Goal: Obtain resource: Download file/media

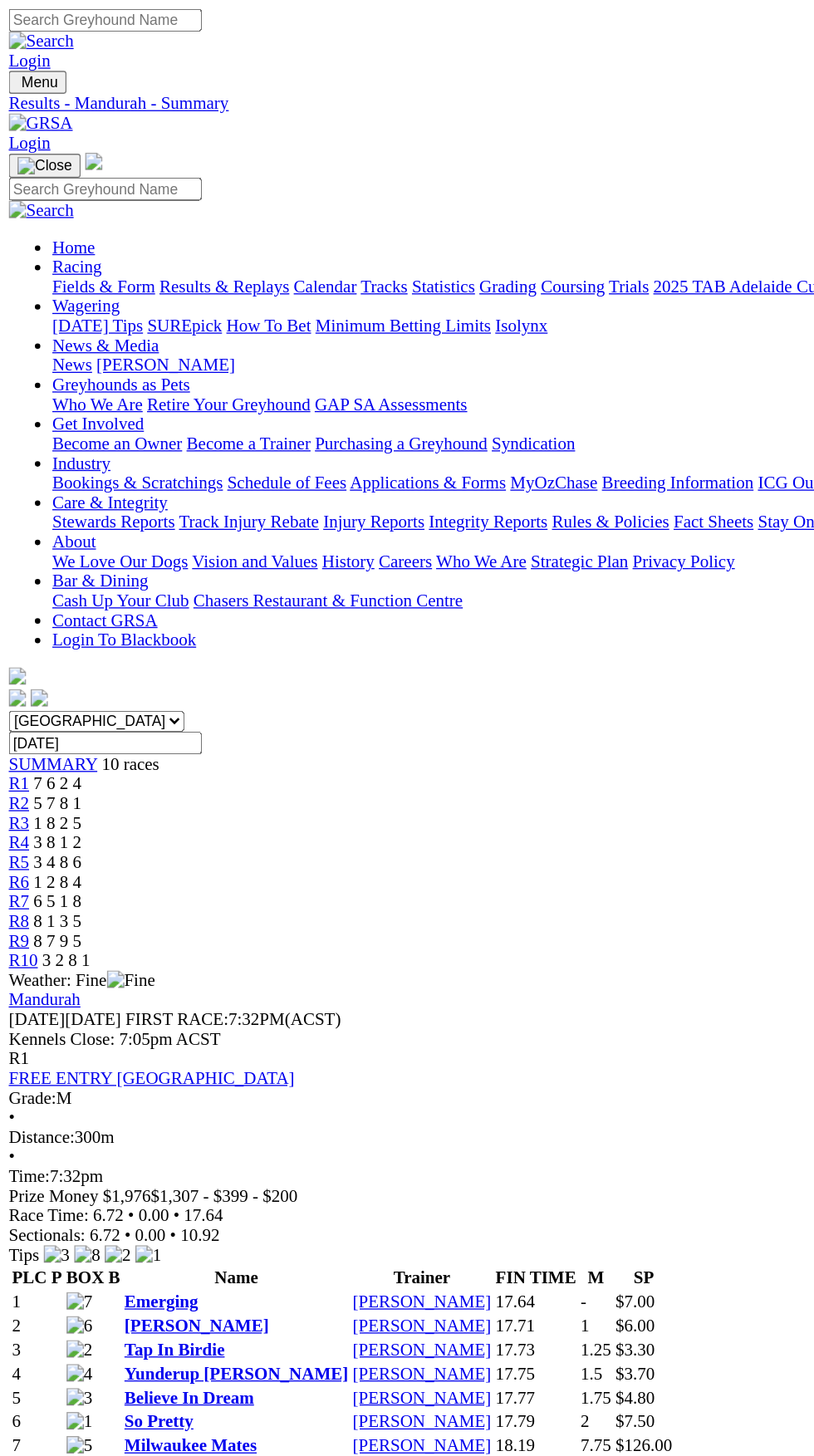
click at [141, 541] on select "South Australia New South Wales Northern Territory Queensland Tasmania Victoria…" at bounding box center [73, 549] width 134 height 16
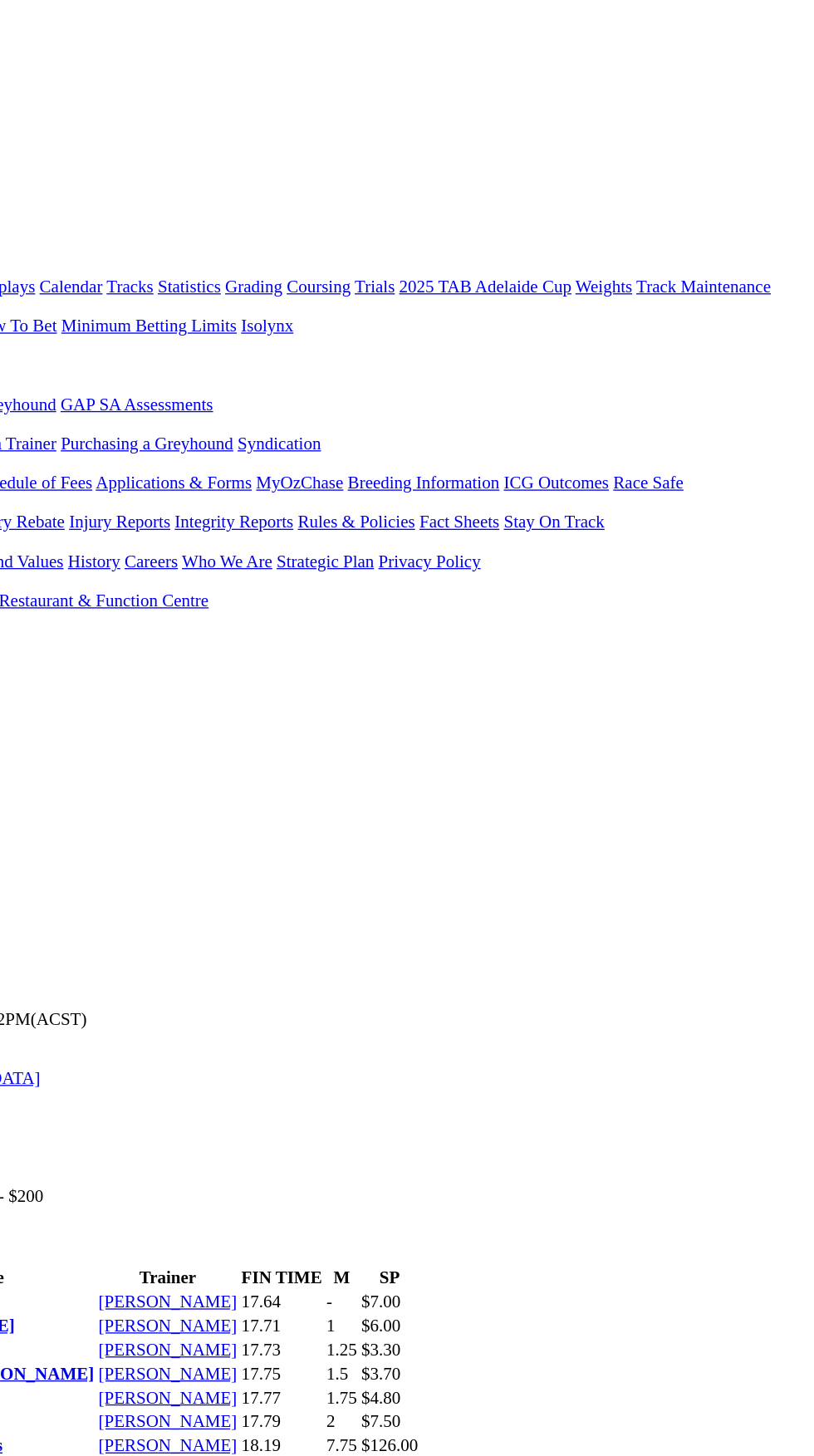
click at [153, 558] on input "Tuesday, 26 Aug 2025" at bounding box center [80, 566] width 147 height 17
type input "Today, 27 Aug 2025"
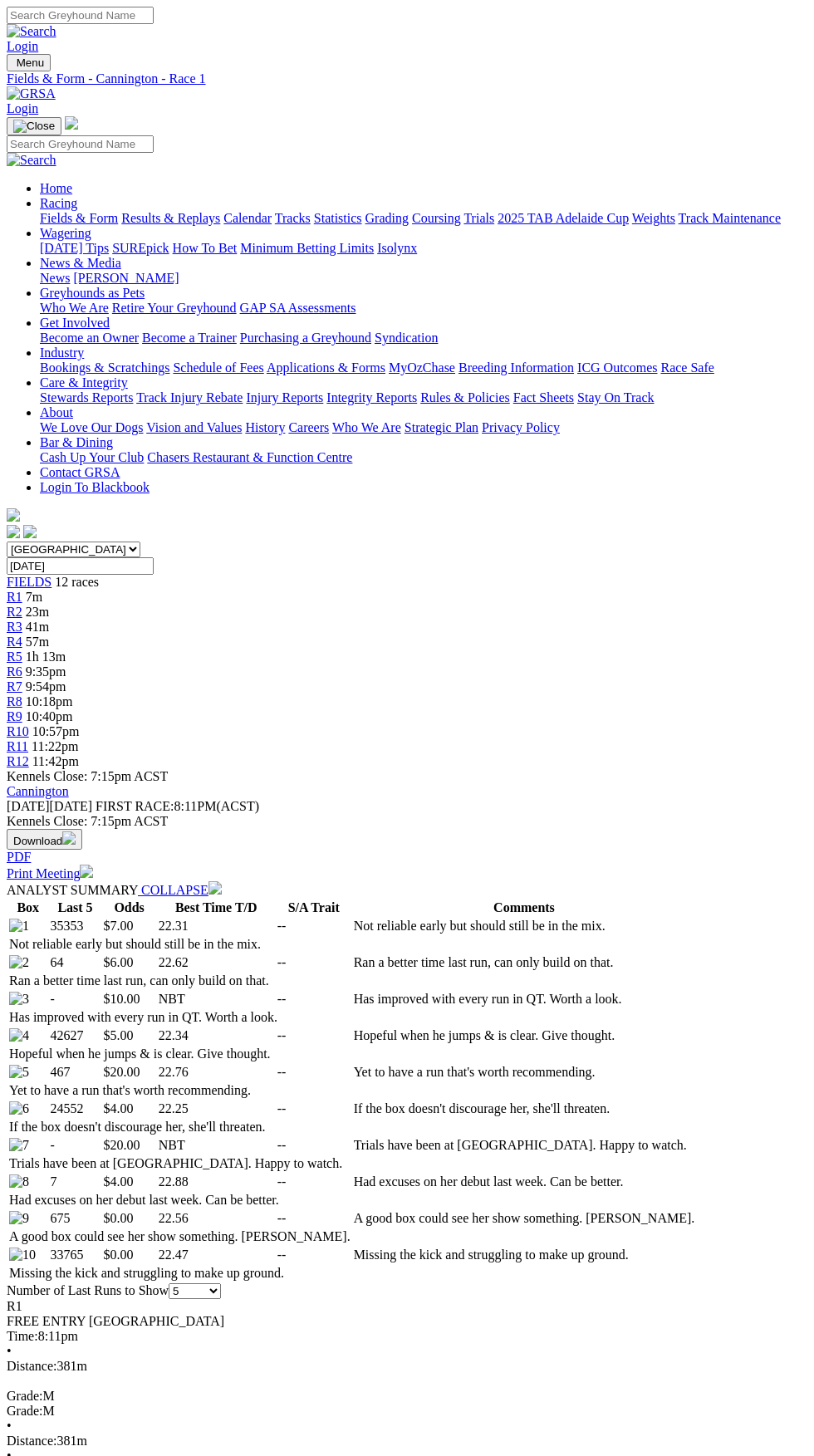
click at [82, 829] on button "Download" at bounding box center [45, 840] width 76 height 21
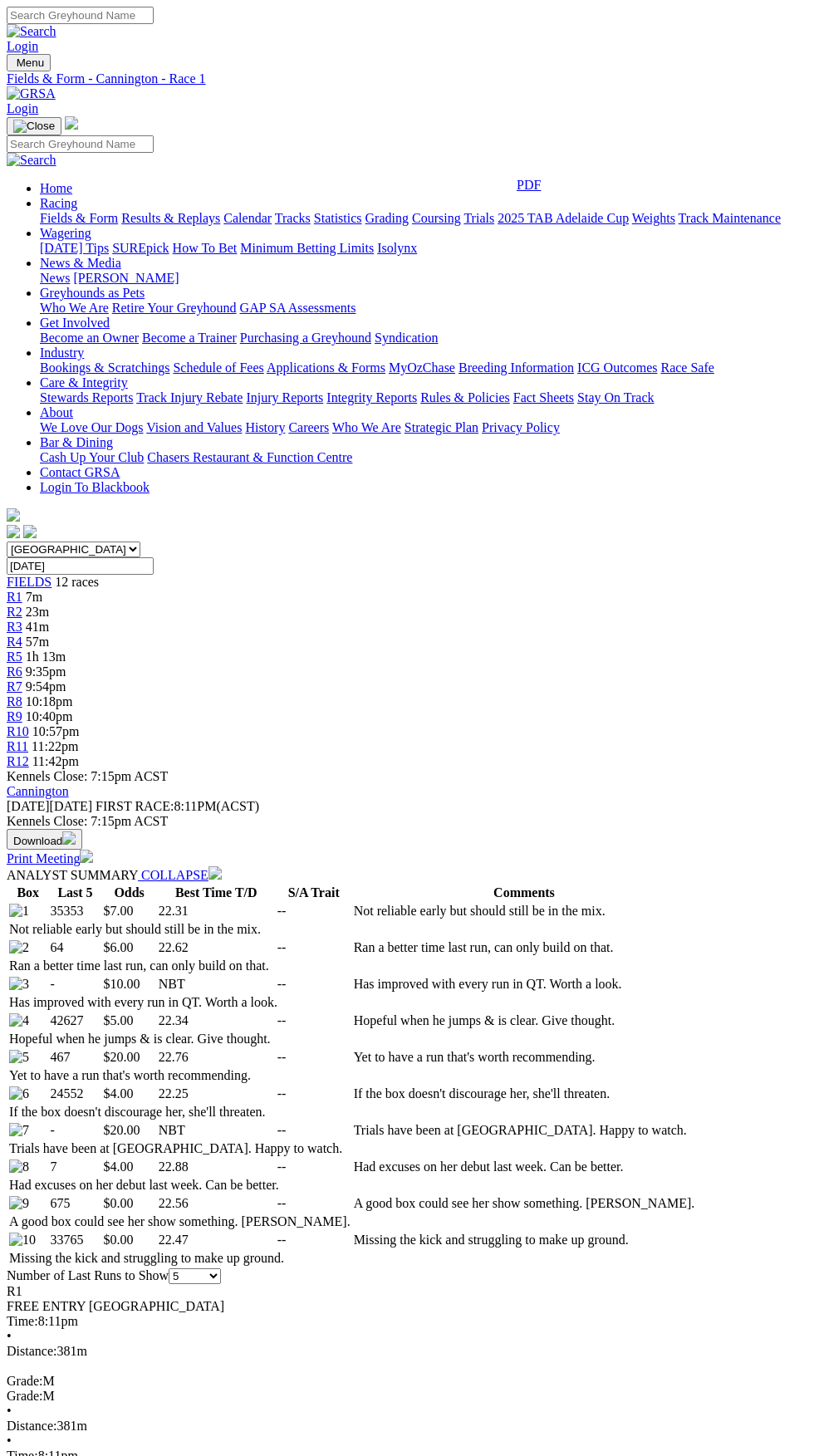
click at [541, 192] on link "PDF" at bounding box center [529, 184] width 24 height 14
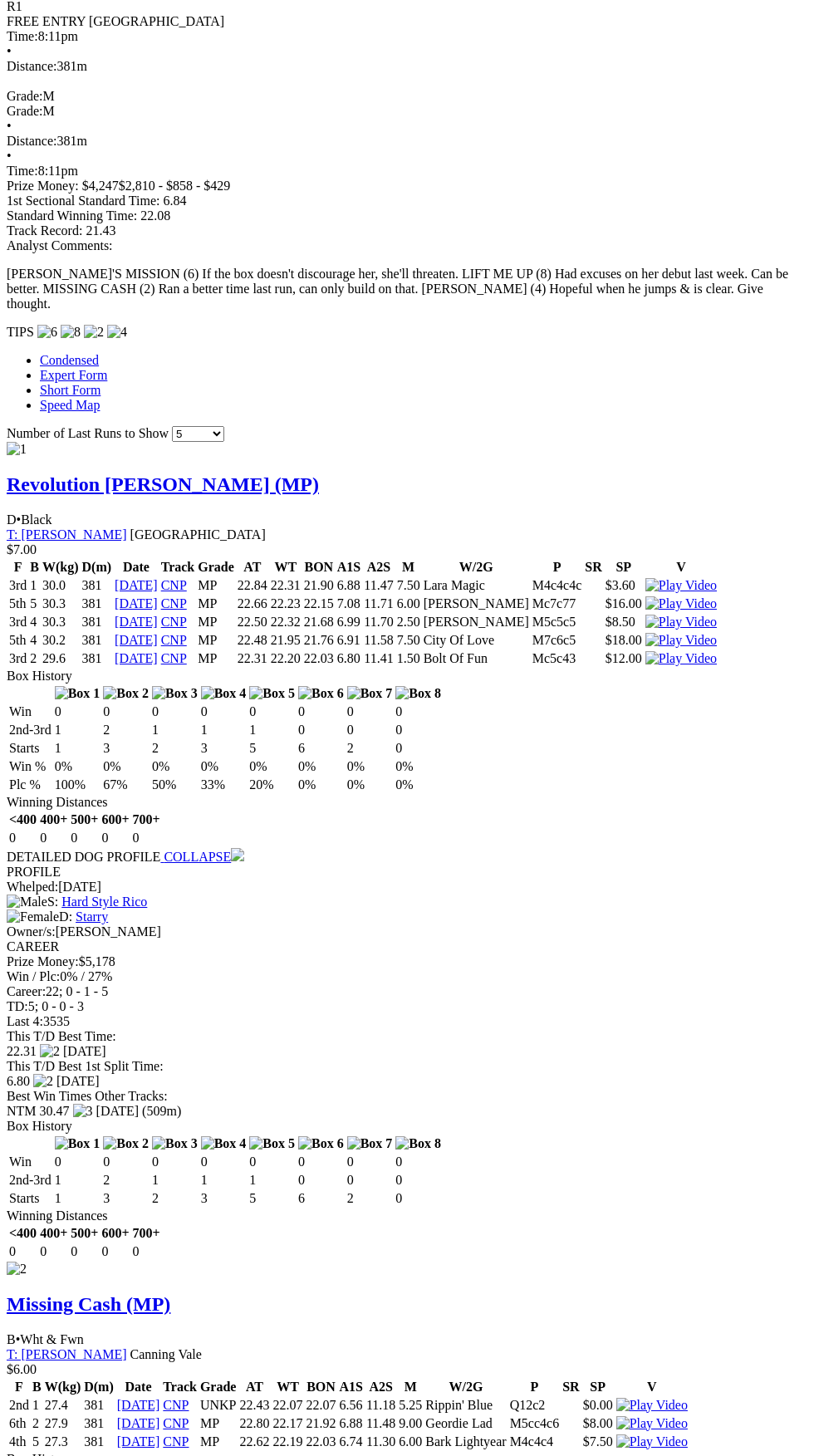
scroll to position [1341, 0]
